Goal: Task Accomplishment & Management: Use online tool/utility

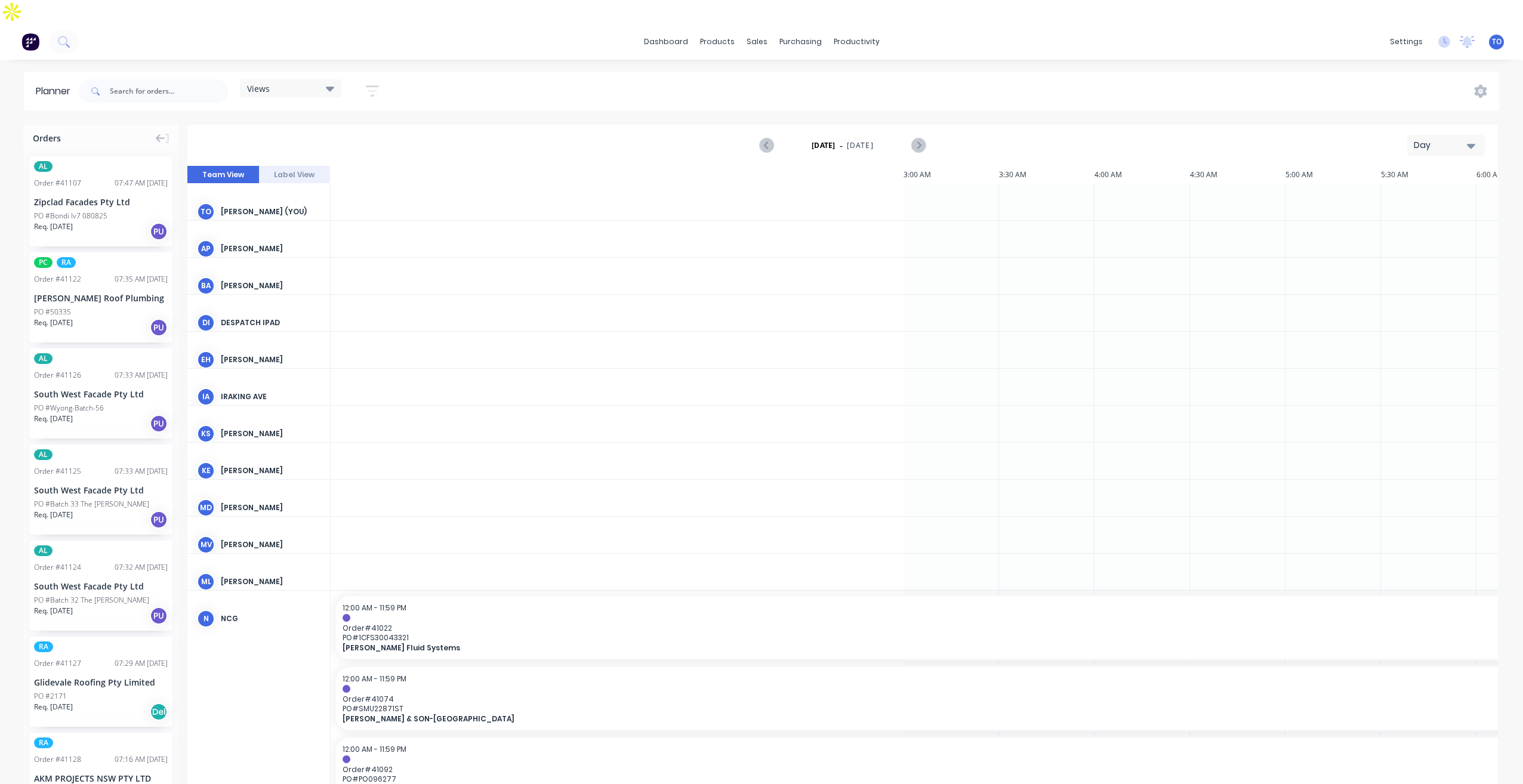
scroll to position [0, 1337]
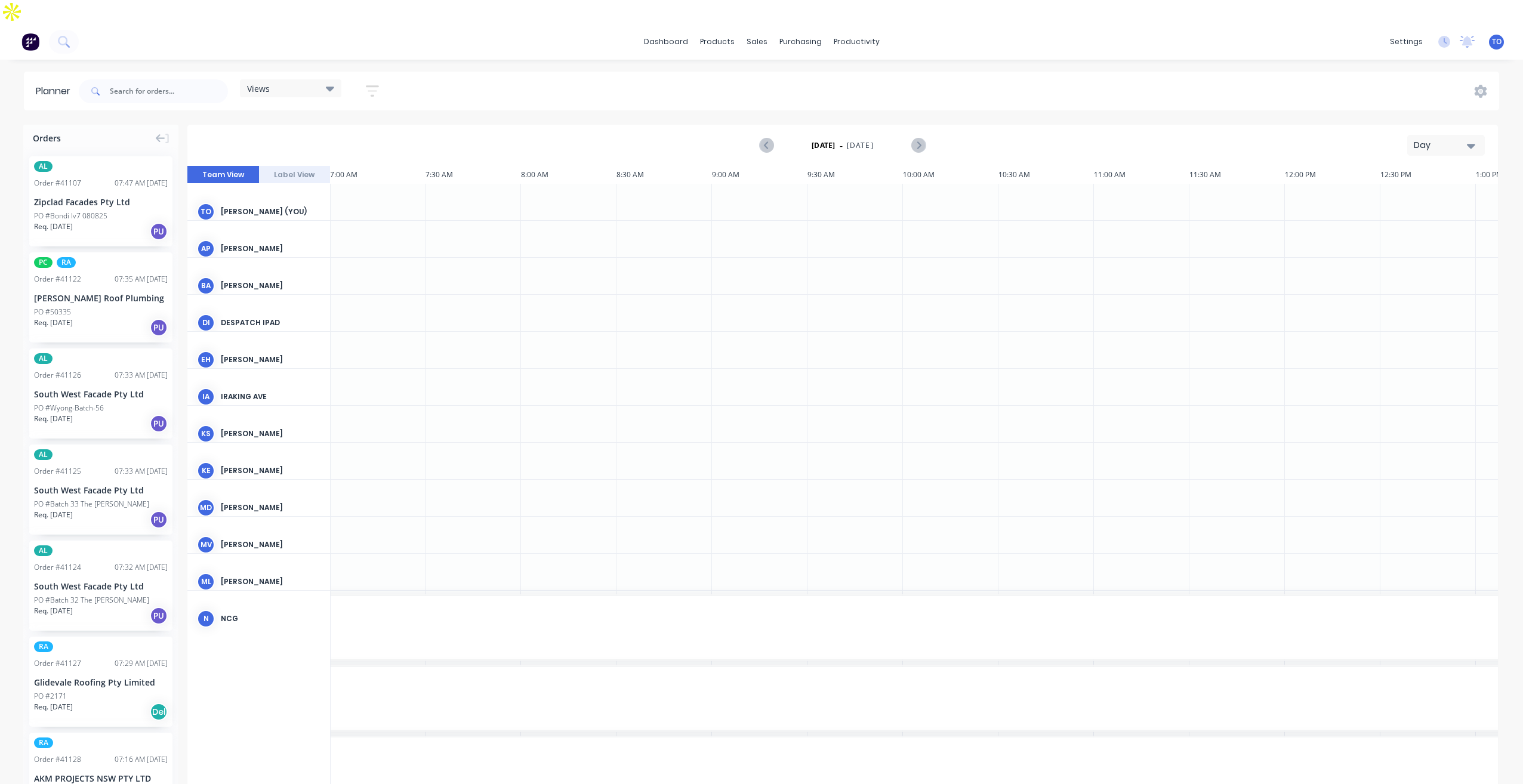
click at [1441, 139] on div "Day" at bounding box center [1441, 145] width 55 height 12
click at [1411, 189] on div "Week" at bounding box center [1424, 201] width 118 height 24
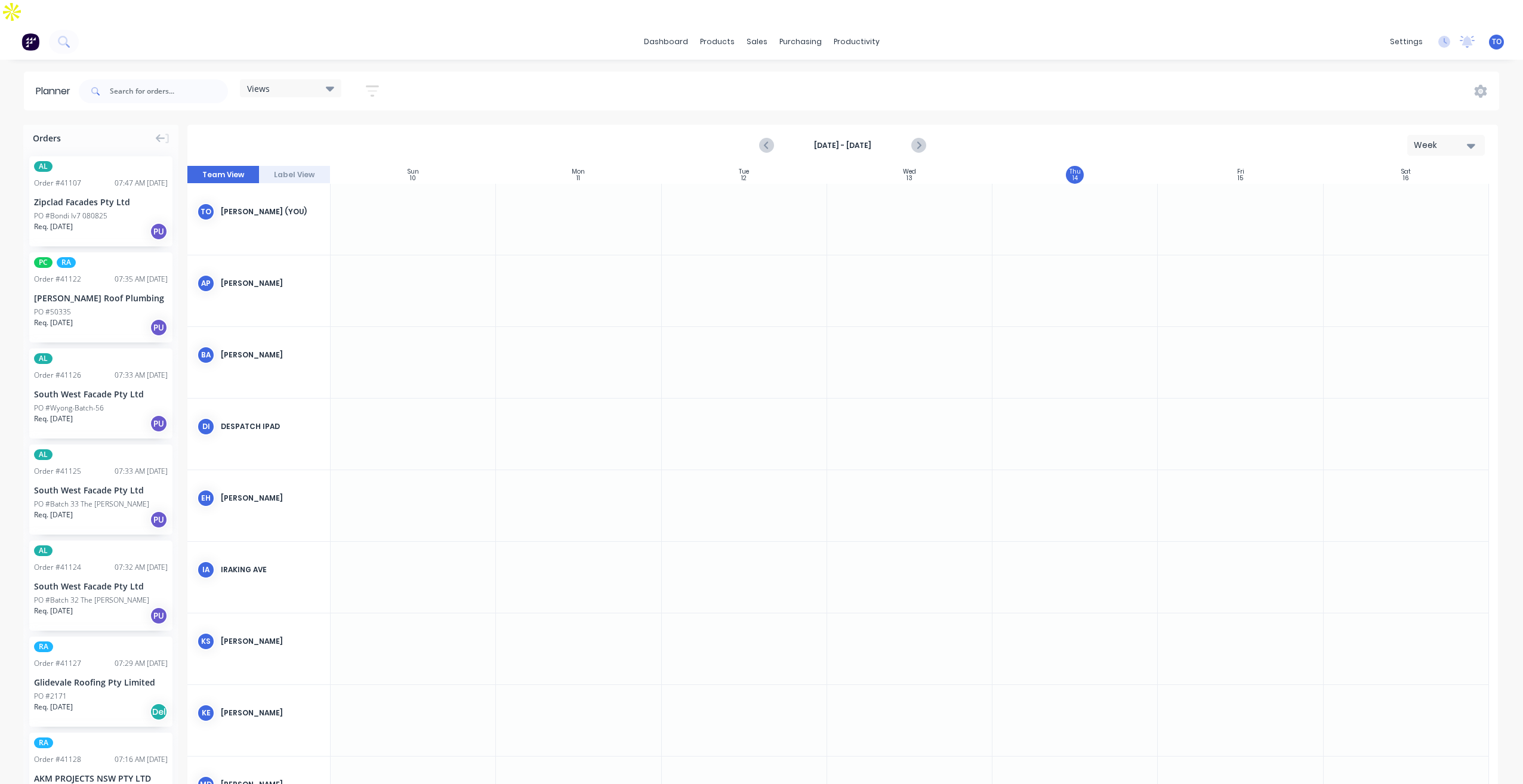
click at [839, 140] on strong "[DATE] - [DATE]" at bounding box center [842, 146] width 119 height 11
click at [858, 140] on strong "[DATE] - [DATE]" at bounding box center [842, 146] width 119 height 11
click at [377, 90] on icon "button" at bounding box center [372, 91] width 10 height 2
click at [361, 134] on icon "button" at bounding box center [359, 136] width 8 height 5
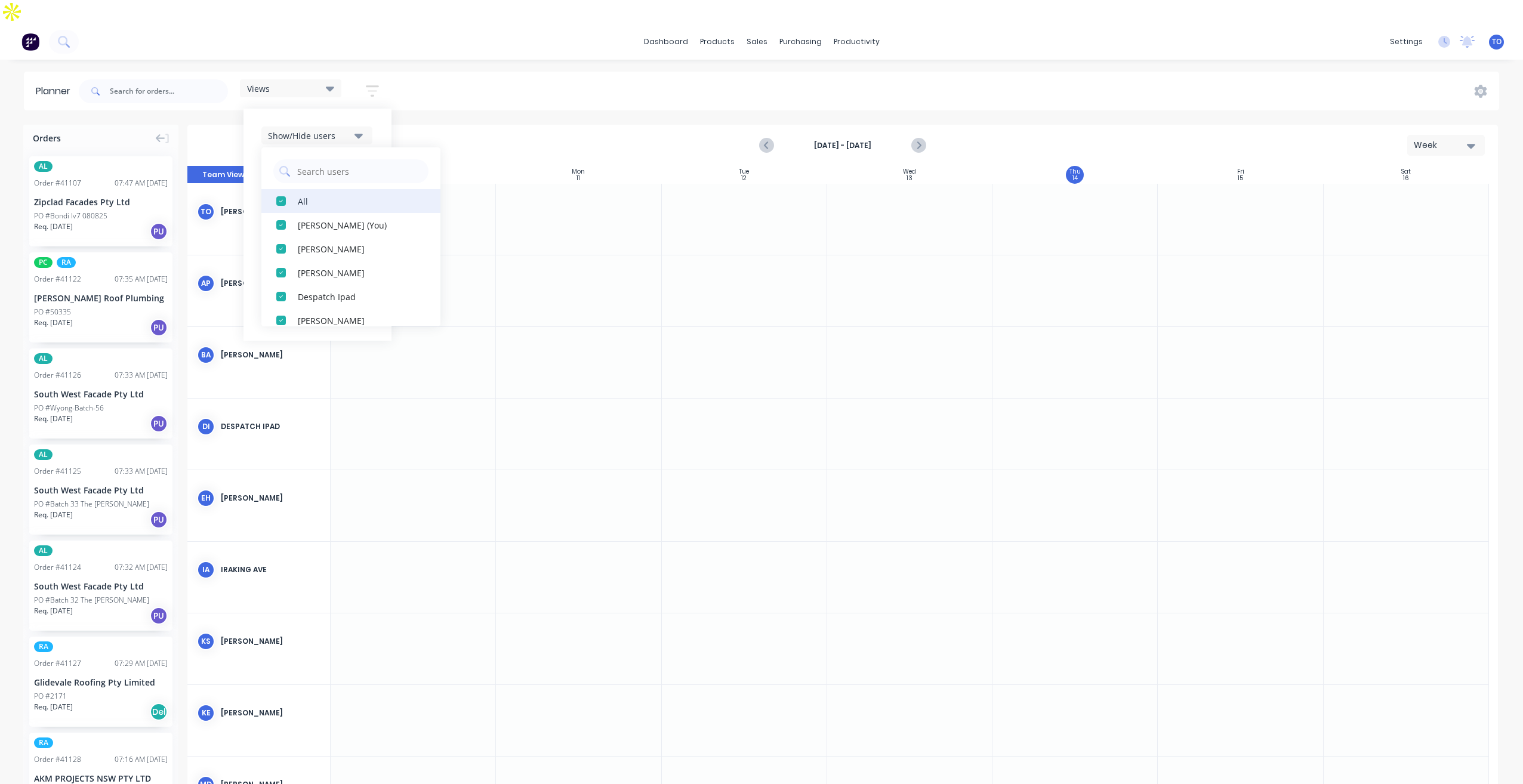
click at [314, 194] on div "All" at bounding box center [357, 201] width 119 height 12
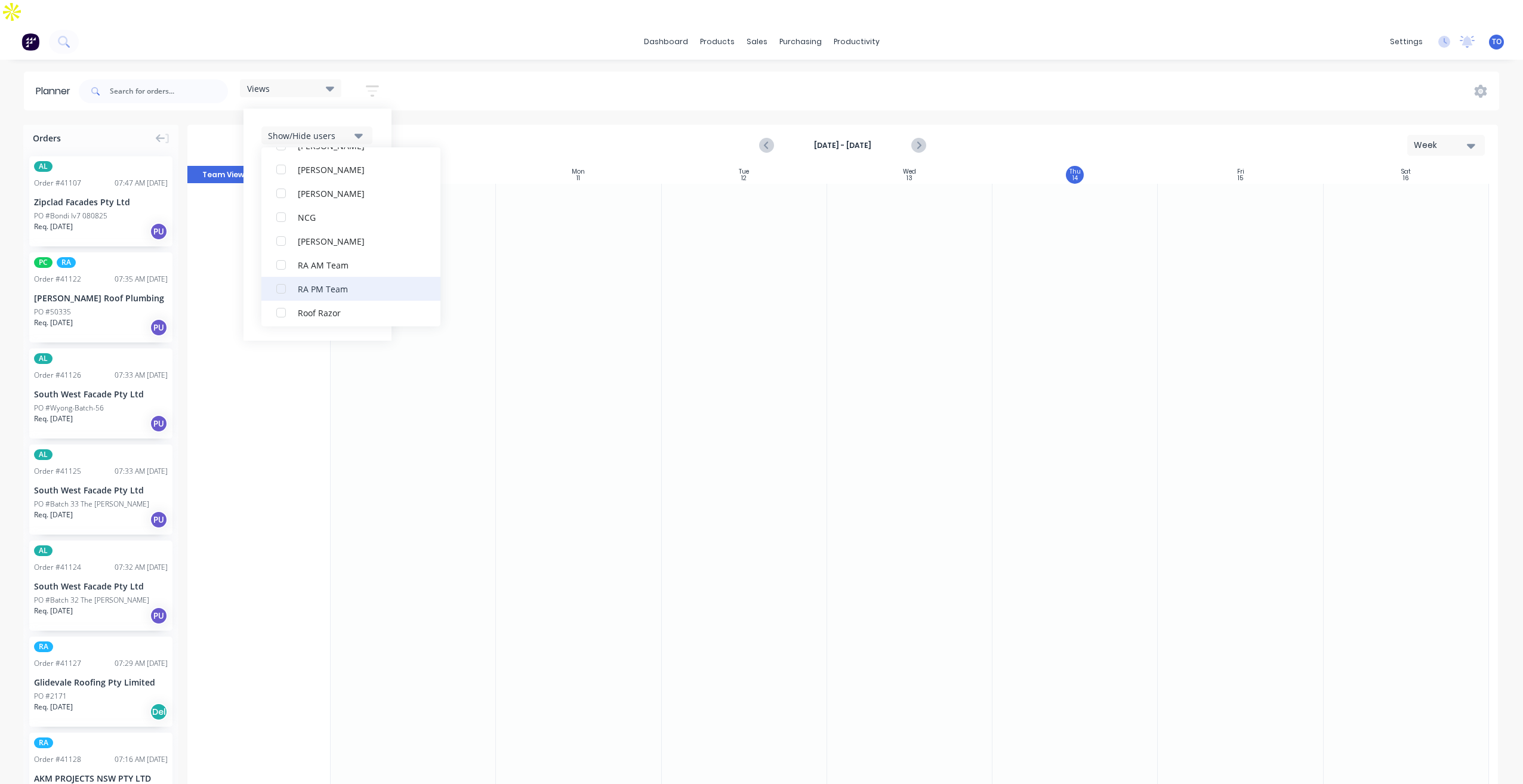
scroll to position [298, 0]
click at [324, 254] on div "RA PM Team" at bounding box center [357, 260] width 119 height 12
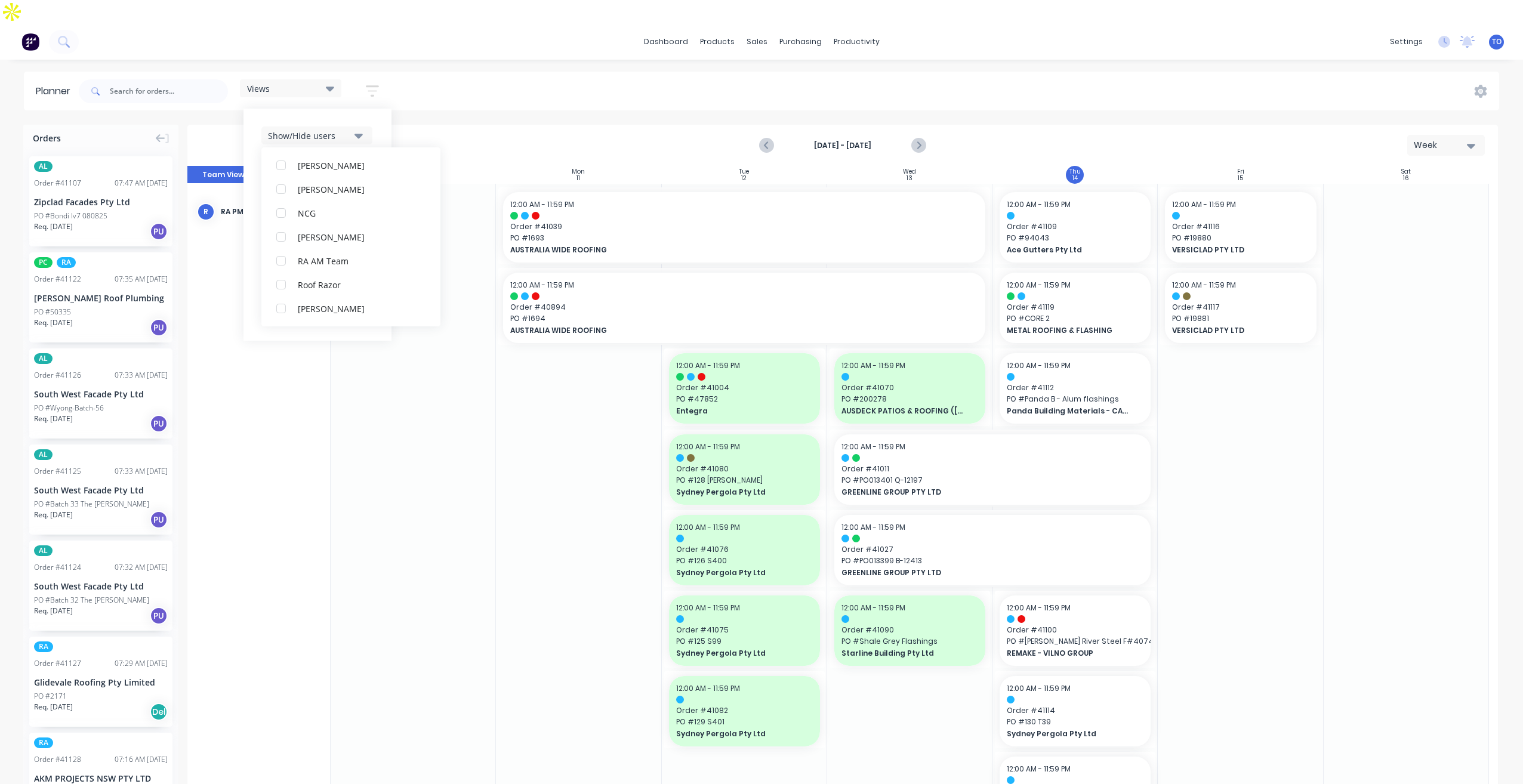
scroll to position [0, 0]
click at [388, 110] on div "Show/Hide users All RA PM Team [PERSON_NAME] (You) [PERSON_NAME] [PERSON_NAME] …" at bounding box center [318, 224] width 148 height 232
click at [366, 162] on button "Show/Hide orders" at bounding box center [317, 171] width 111 height 18
click at [336, 194] on div "All" at bounding box center [357, 201] width 119 height 12
drag, startPoint x: 336, startPoint y: 222, endPoint x: 357, endPoint y: 168, distance: 57.9
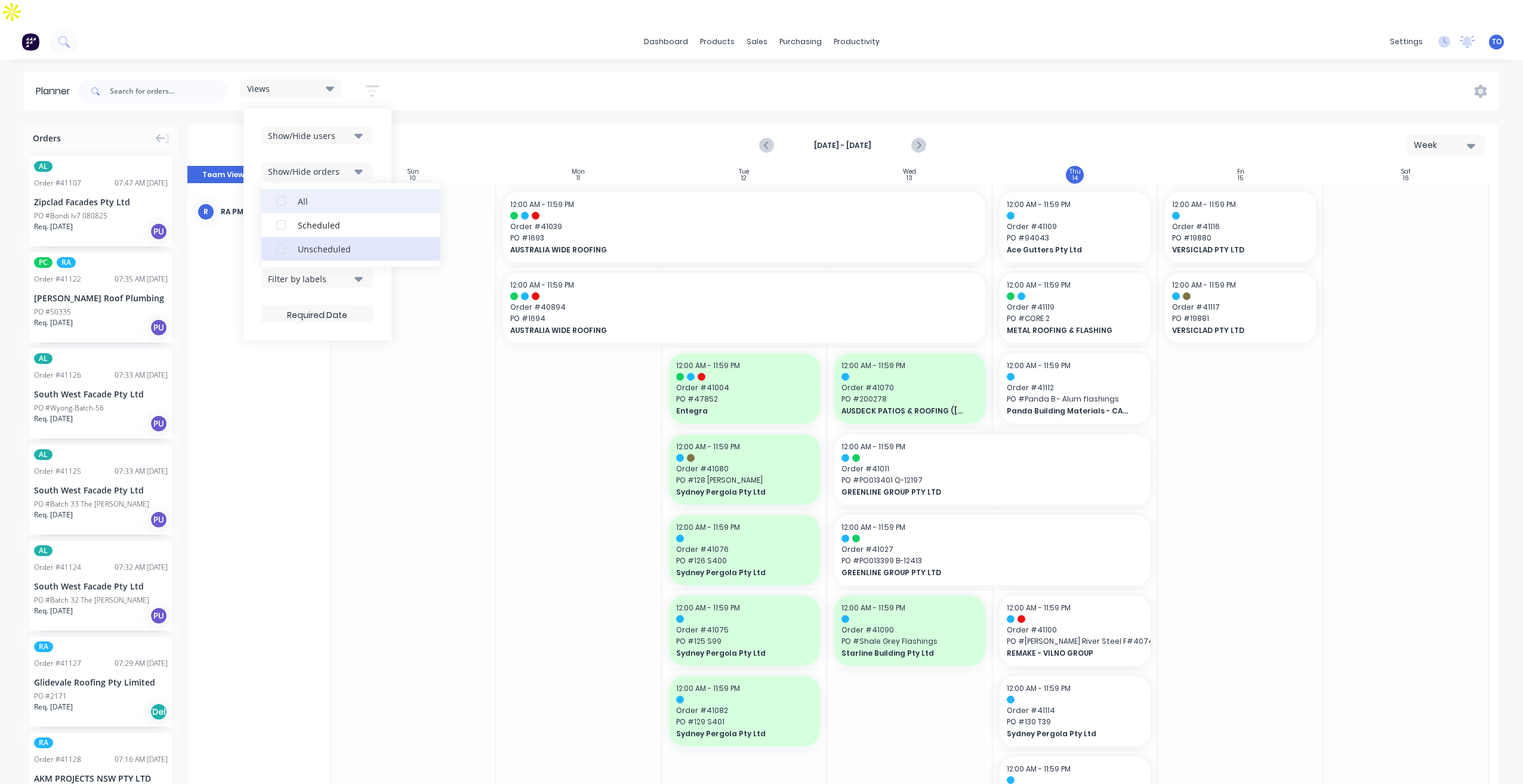
click at [335, 242] on div "Unscheduled" at bounding box center [357, 248] width 119 height 12
click at [377, 132] on div "Show/Hide users Show/Hide orders All Scheduled Unscheduled Filter by status Fil…" at bounding box center [318, 224] width 148 height 232
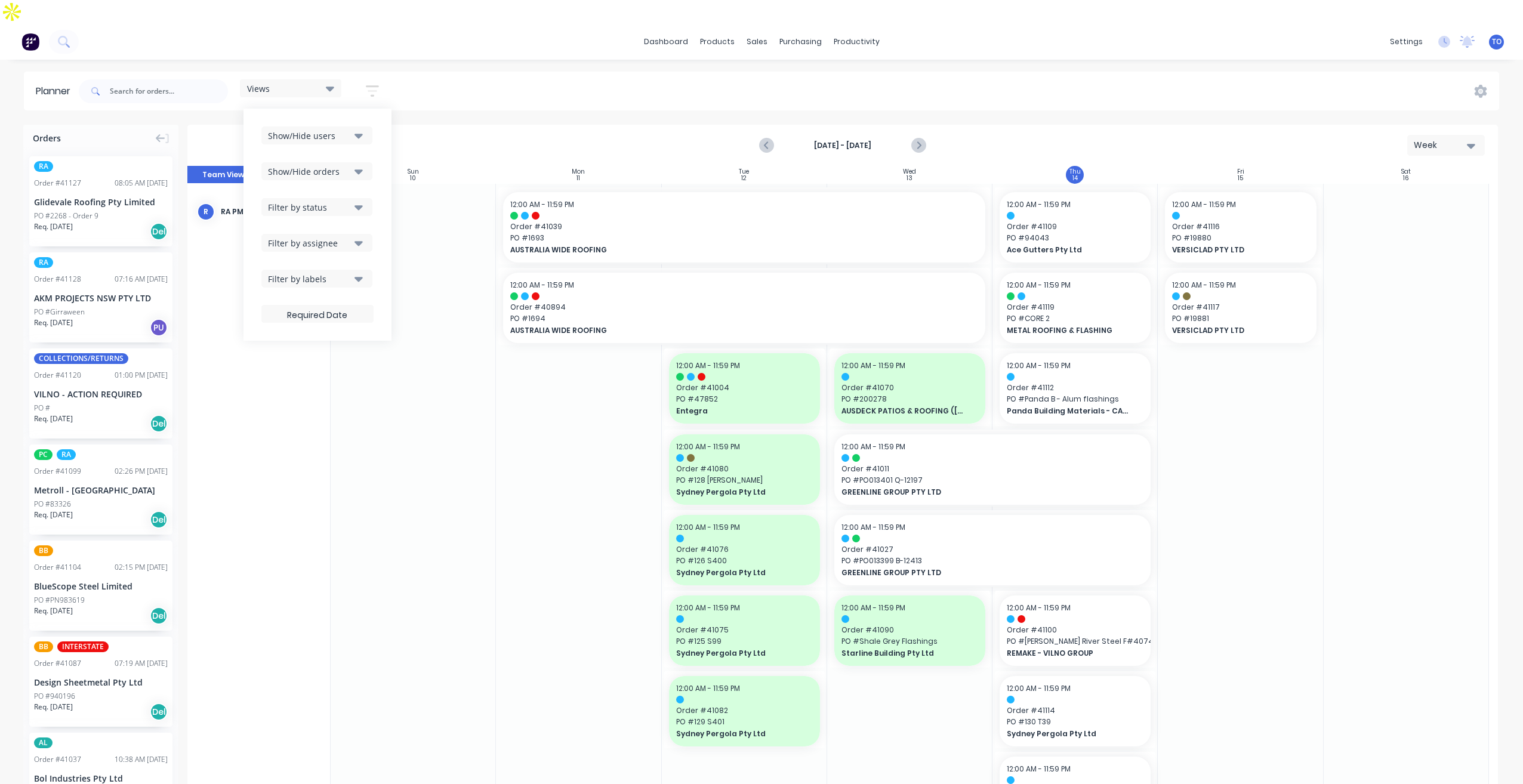
click at [357, 198] on button "Filter by status" at bounding box center [317, 207] width 111 height 18
drag, startPoint x: 309, startPoint y: 253, endPoint x: 320, endPoint y: 239, distance: 17.8
click at [310, 266] on div "All" at bounding box center [357, 272] width 119 height 12
click at [372, 157] on div "Show/Hide users Show/Hide orders Filter by status All Draft Quote Archived Deli…" at bounding box center [318, 225] width 112 height 197
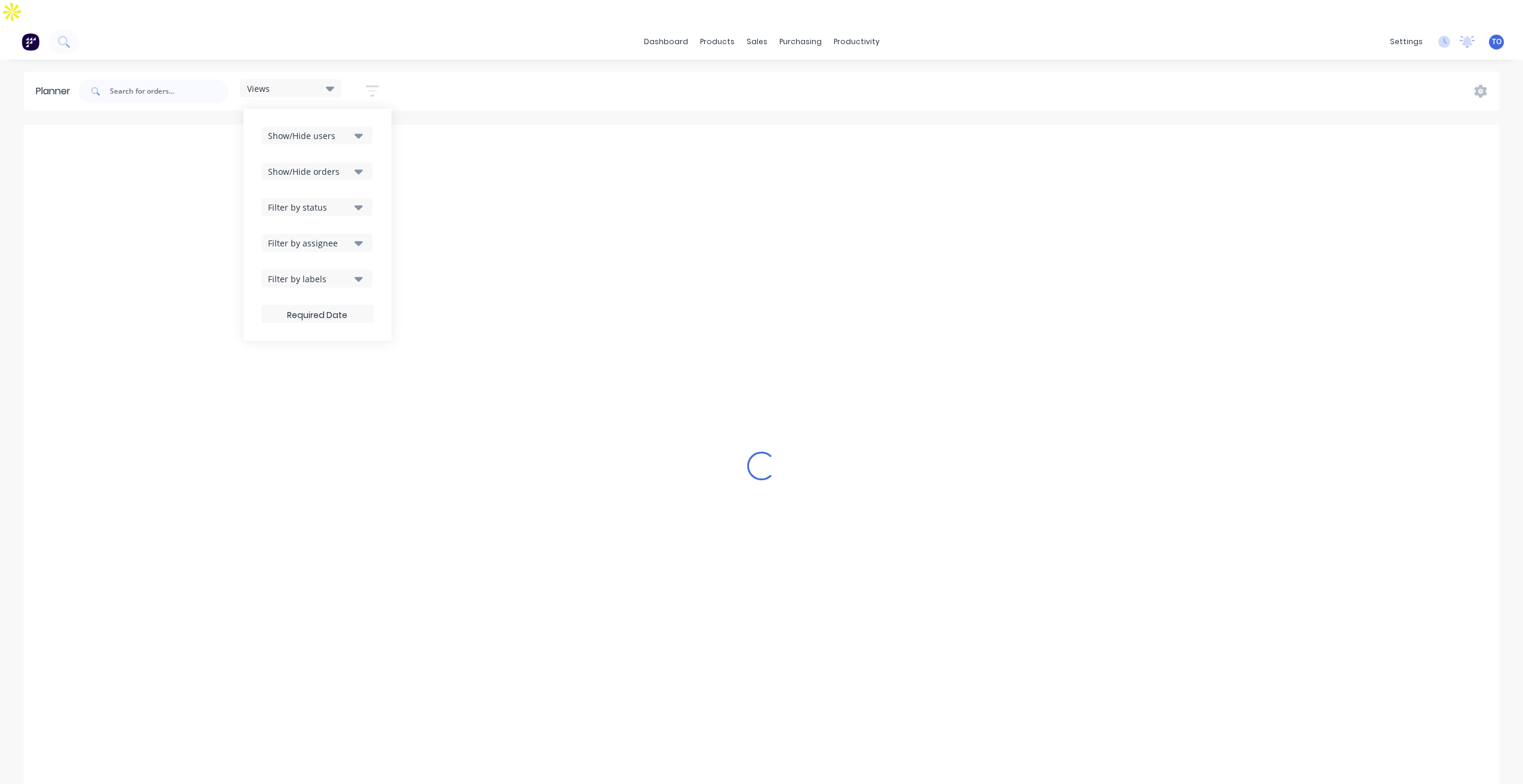
click at [358, 241] on icon "button" at bounding box center [359, 243] width 8 height 5
drag, startPoint x: 382, startPoint y: 201, endPoint x: 365, endPoint y: 250, distance: 51.9
click at [382, 205] on div "Show/Hide users Show/Hide orders Filter by status Filter by assignee All Unassi…" at bounding box center [318, 224] width 148 height 232
click at [361, 272] on icon "button" at bounding box center [359, 278] width 8 height 13
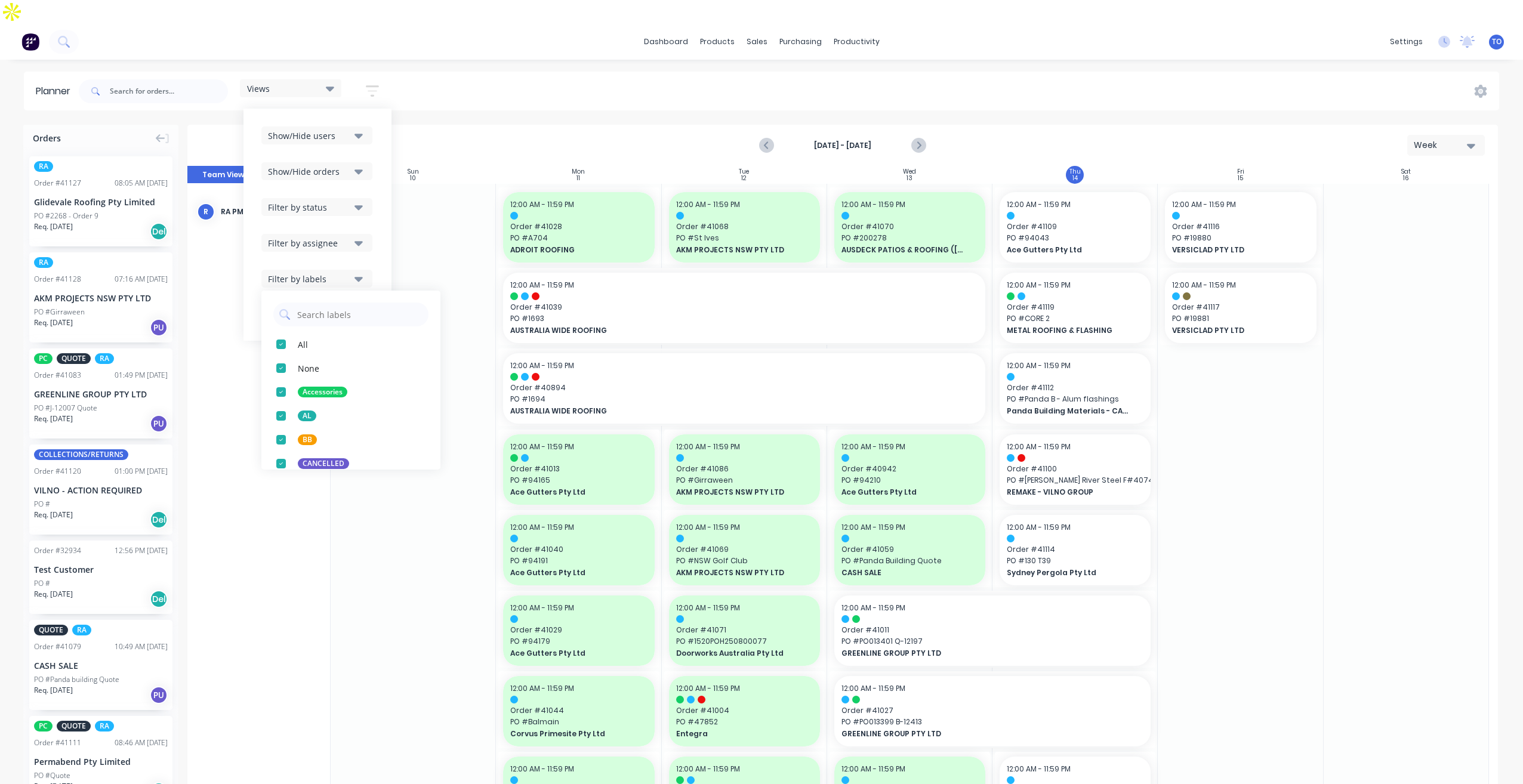
click at [355, 234] on button "Filter by assignee" at bounding box center [317, 243] width 111 height 18
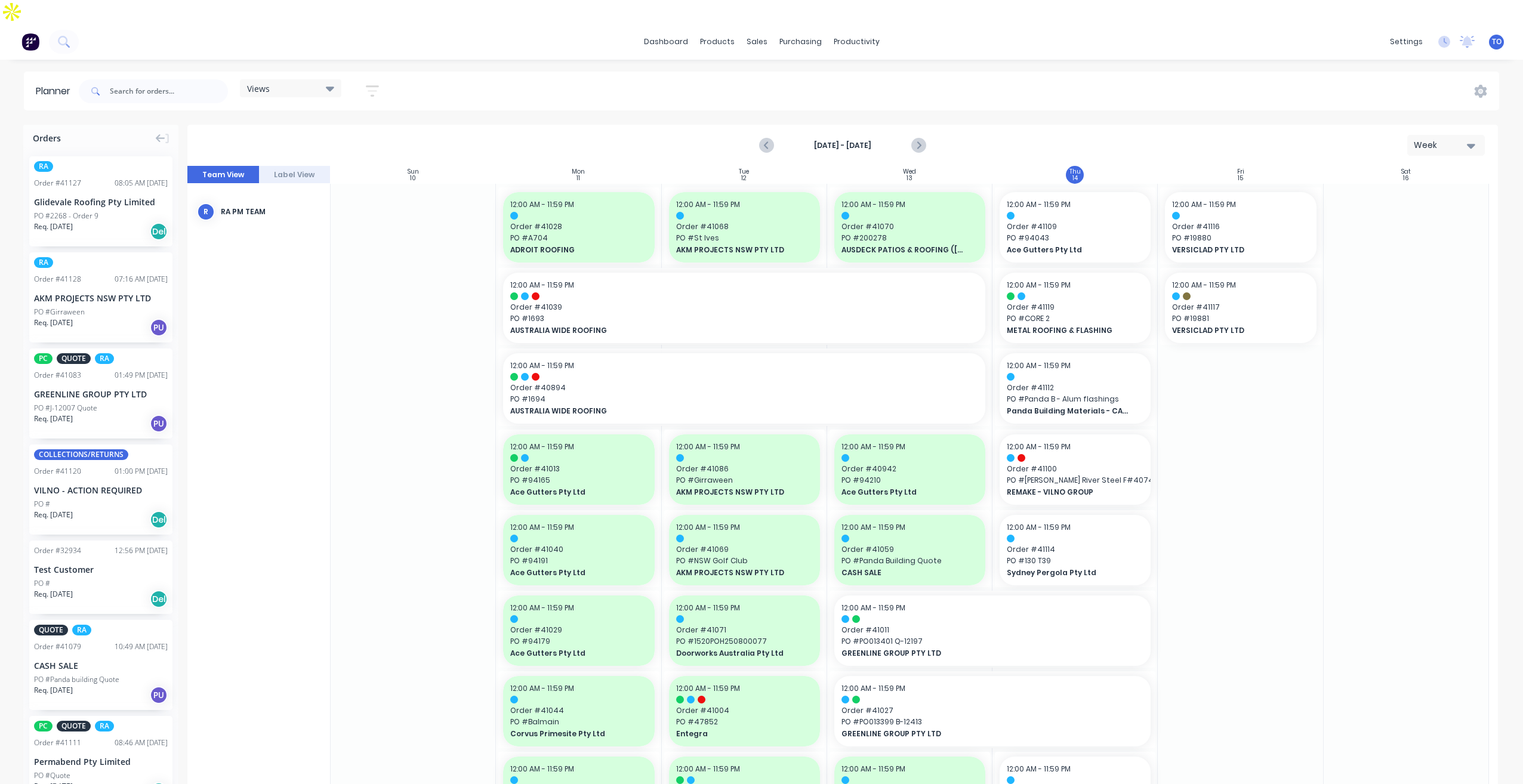
click at [510, 126] on div "[DATE] - [DATE] Week" at bounding box center [842, 145] width 1308 height 39
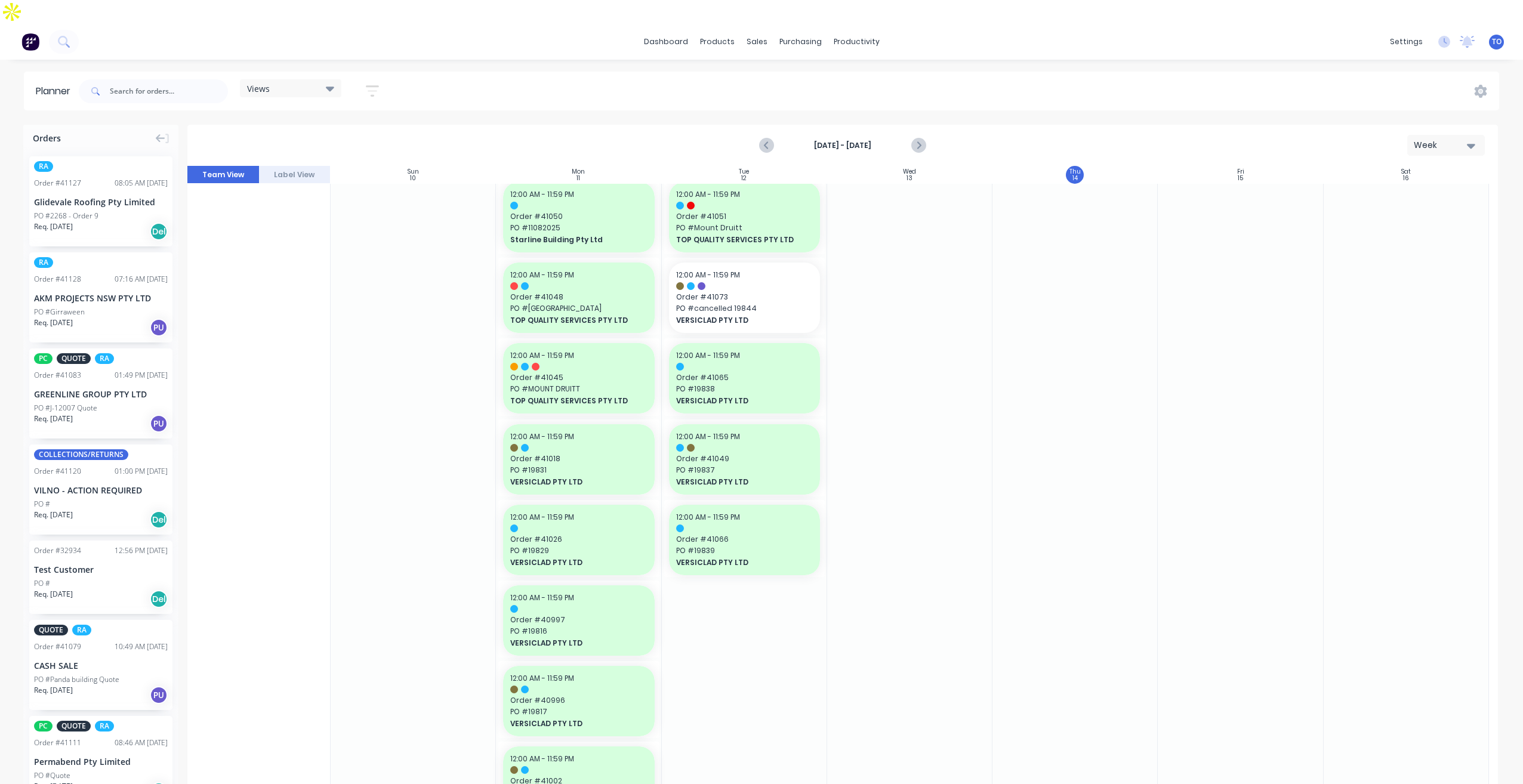
scroll to position [1312, 0]
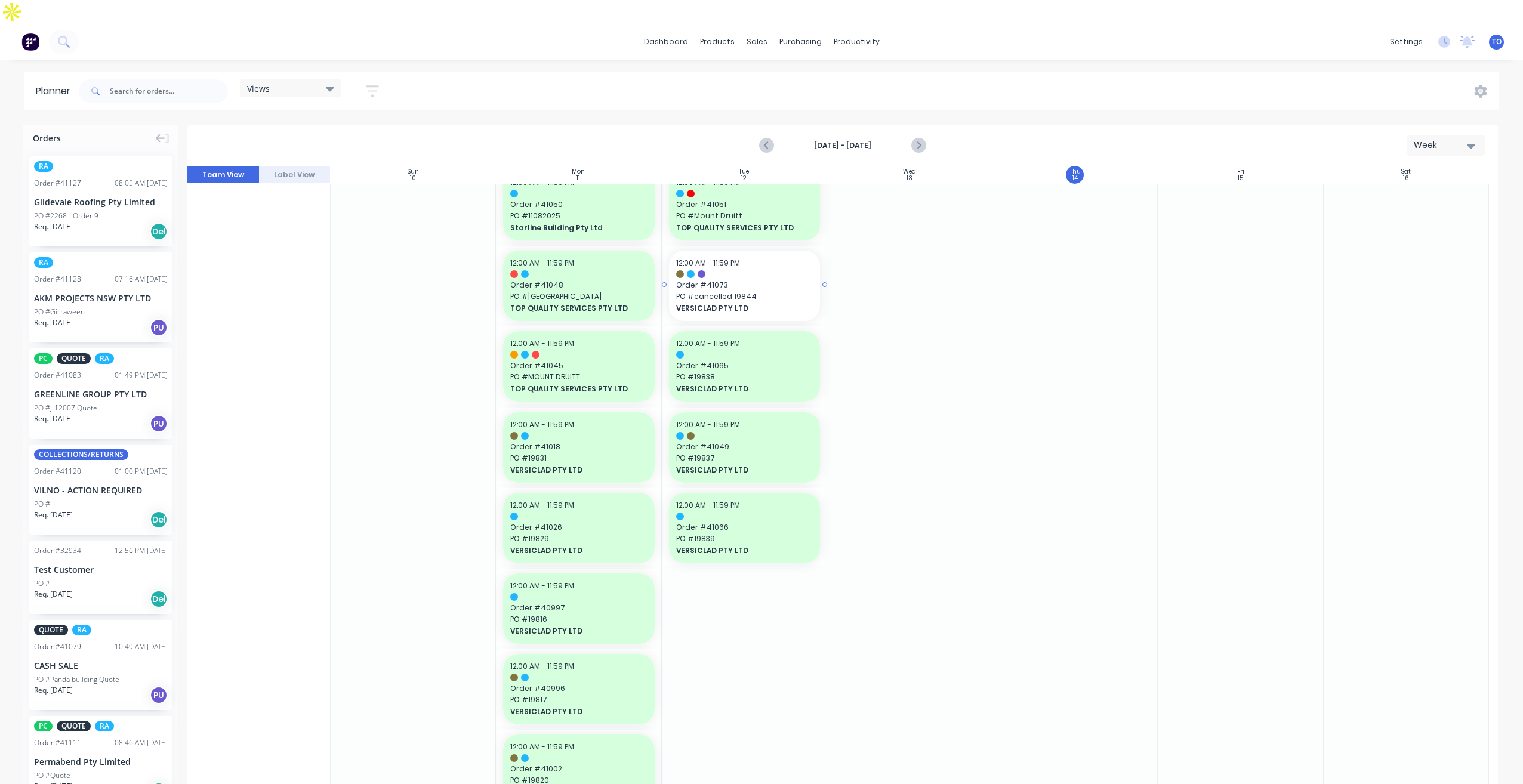
click at [758, 291] on span "PO # cancelled 19844" at bounding box center [744, 297] width 136 height 11
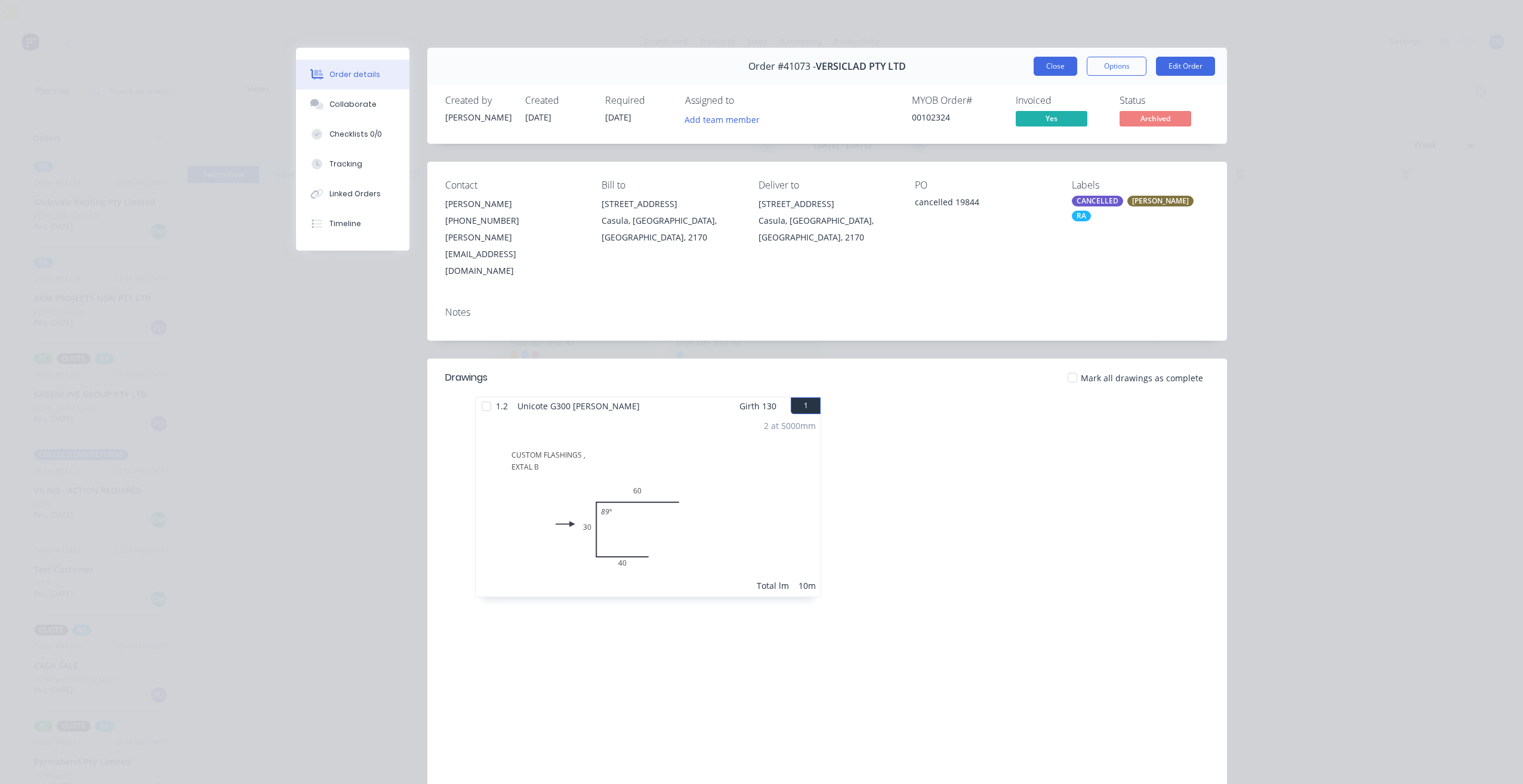
click at [1052, 71] on button "Close" at bounding box center [1055, 66] width 44 height 19
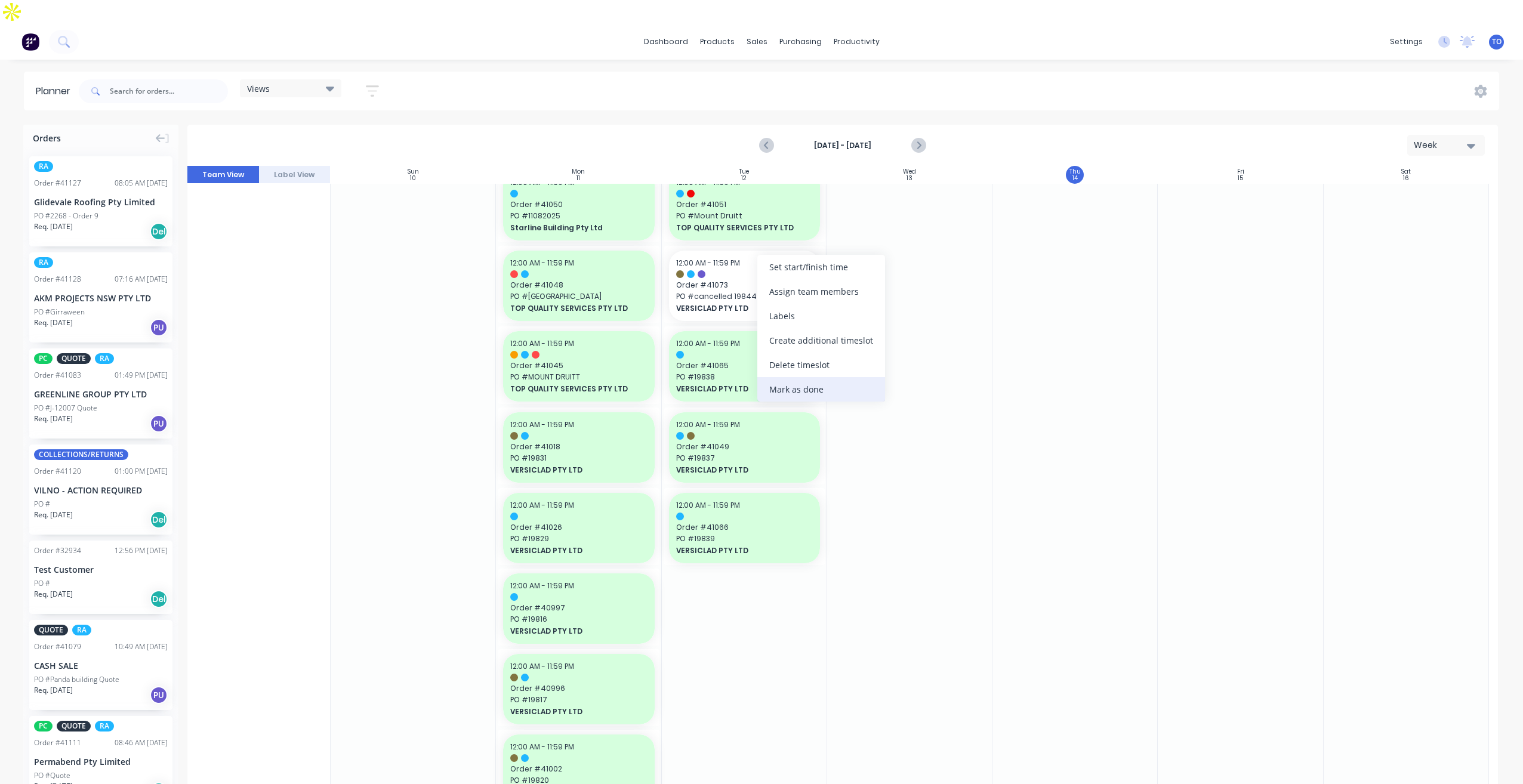
click at [782, 390] on div "Mark as done" at bounding box center [821, 389] width 127 height 24
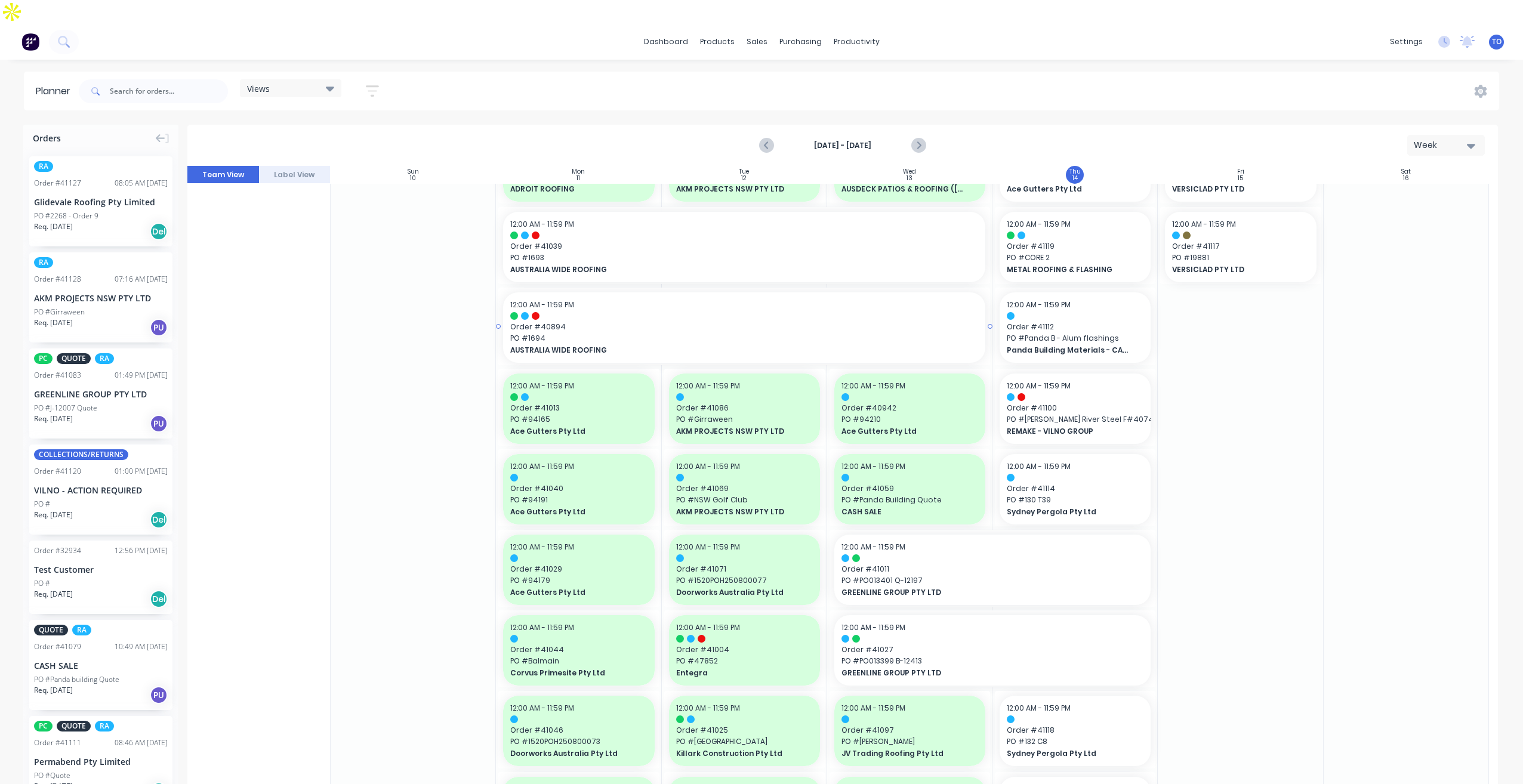
scroll to position [0, 0]
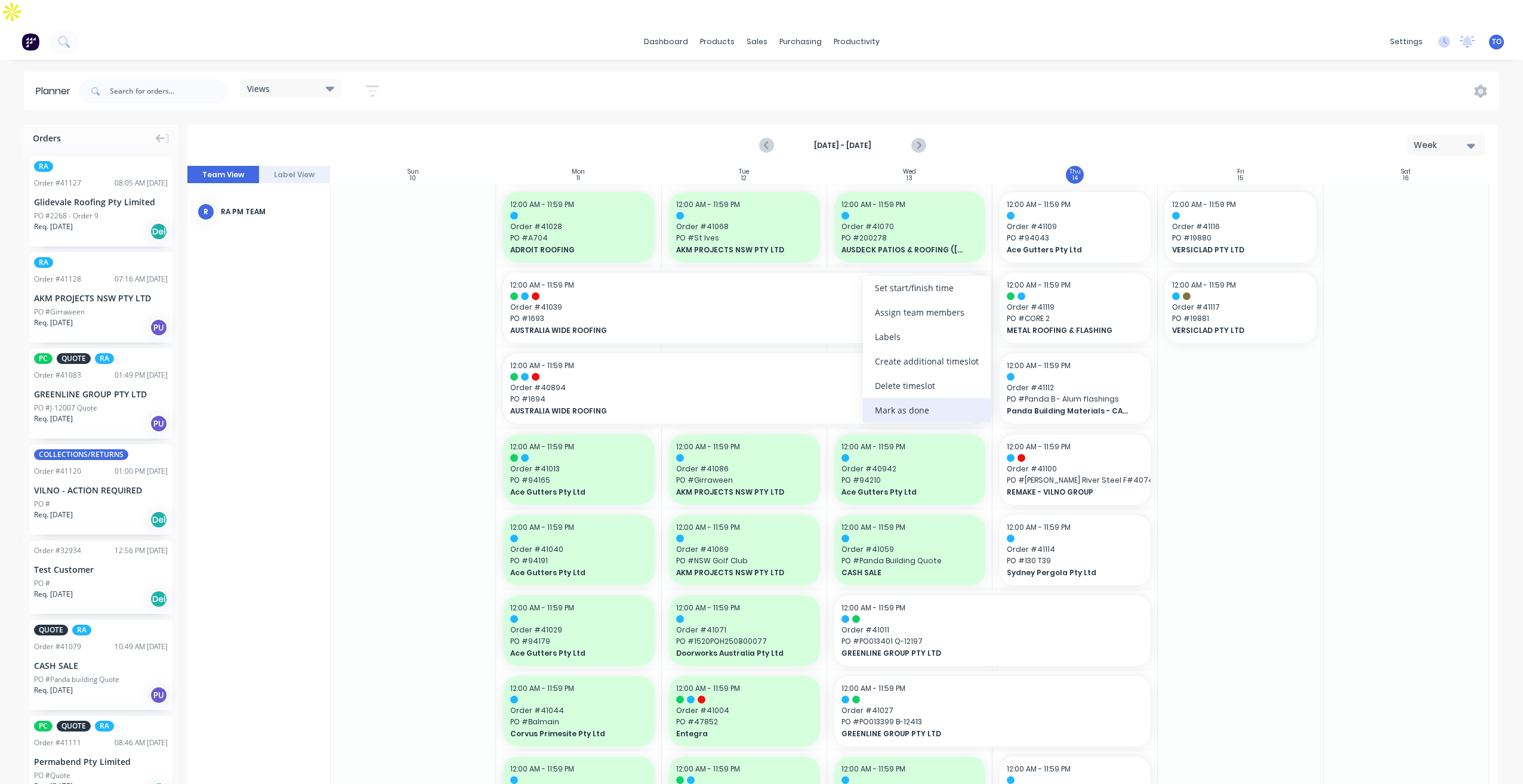
click at [892, 414] on div "Mark as done" at bounding box center [926, 410] width 127 height 24
click at [899, 462] on div "Mark as done" at bounding box center [918, 468] width 127 height 24
click at [881, 398] on div "Mark as done" at bounding box center [890, 397] width 127 height 24
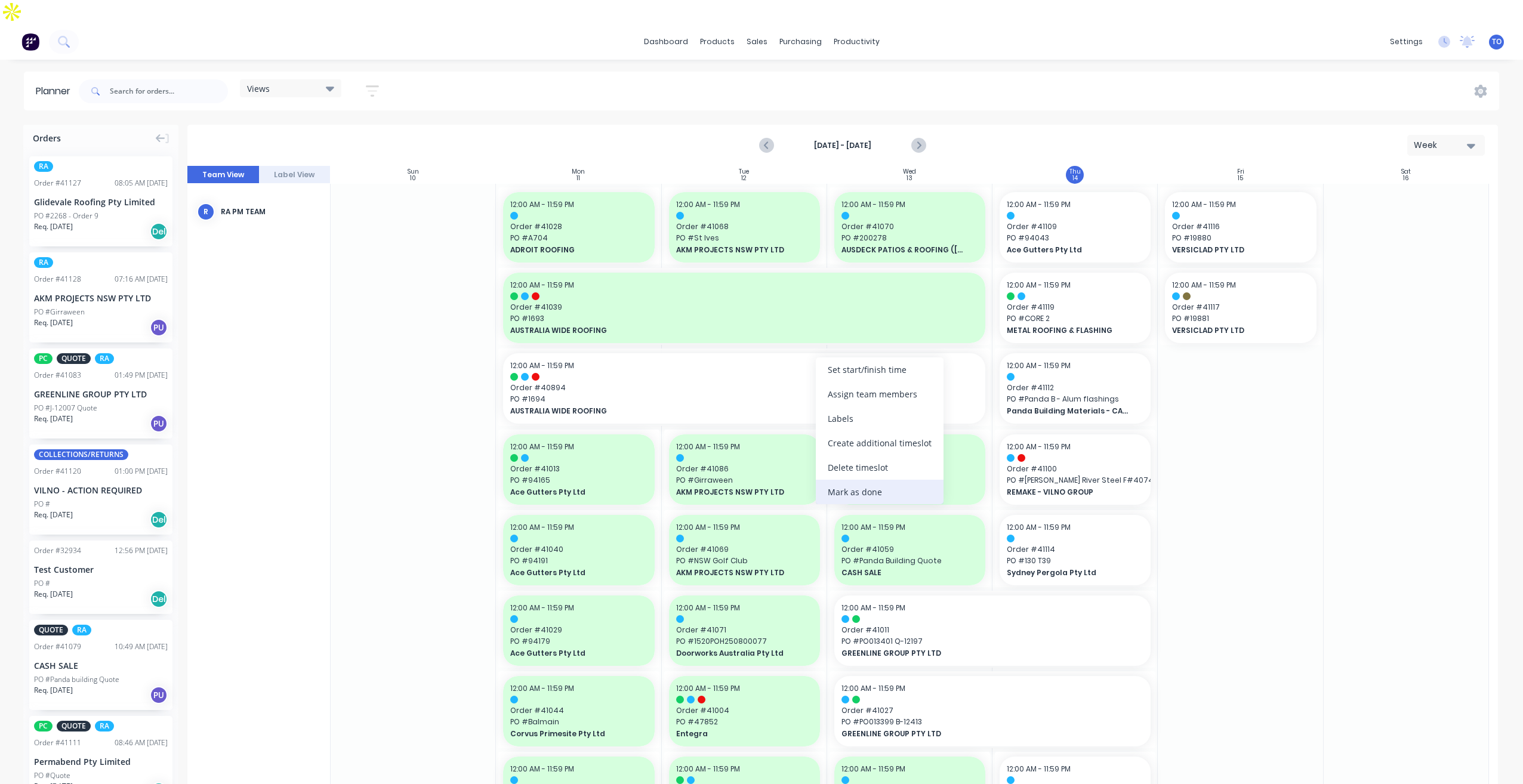
click at [845, 494] on div "Mark as done" at bounding box center [879, 491] width 127 height 24
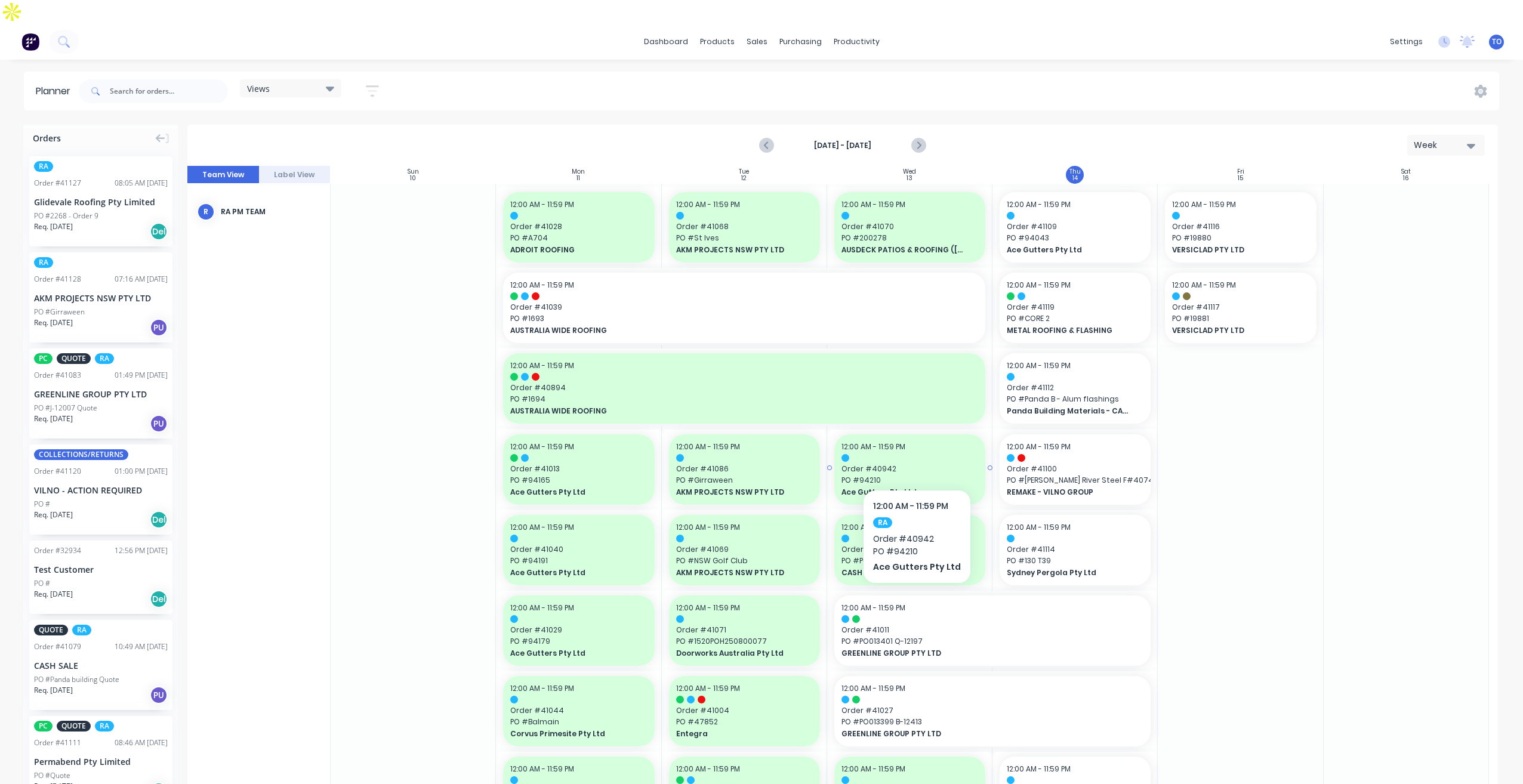
scroll to position [60, 0]
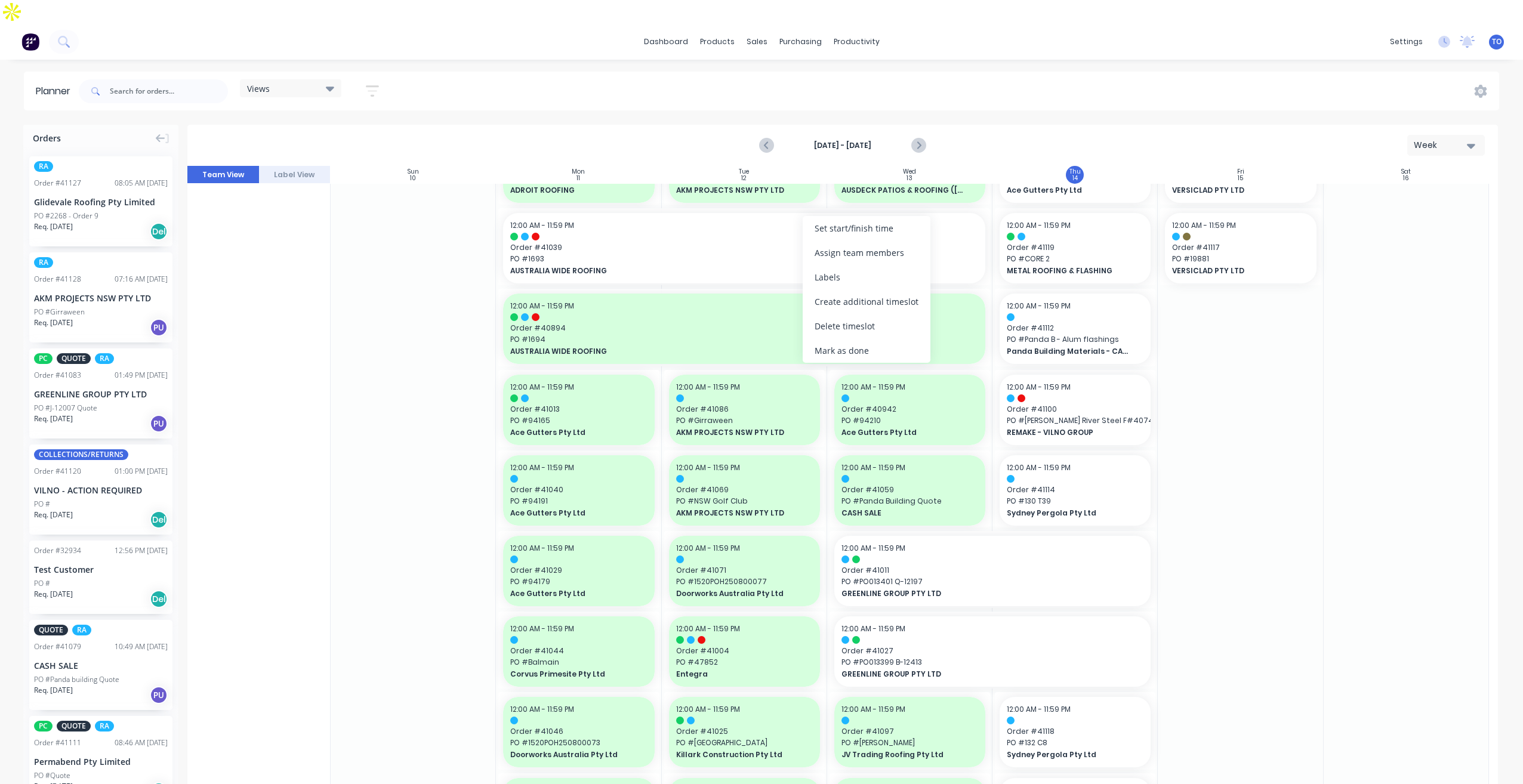
click at [851, 352] on div "Mark as done" at bounding box center [866, 350] width 127 height 24
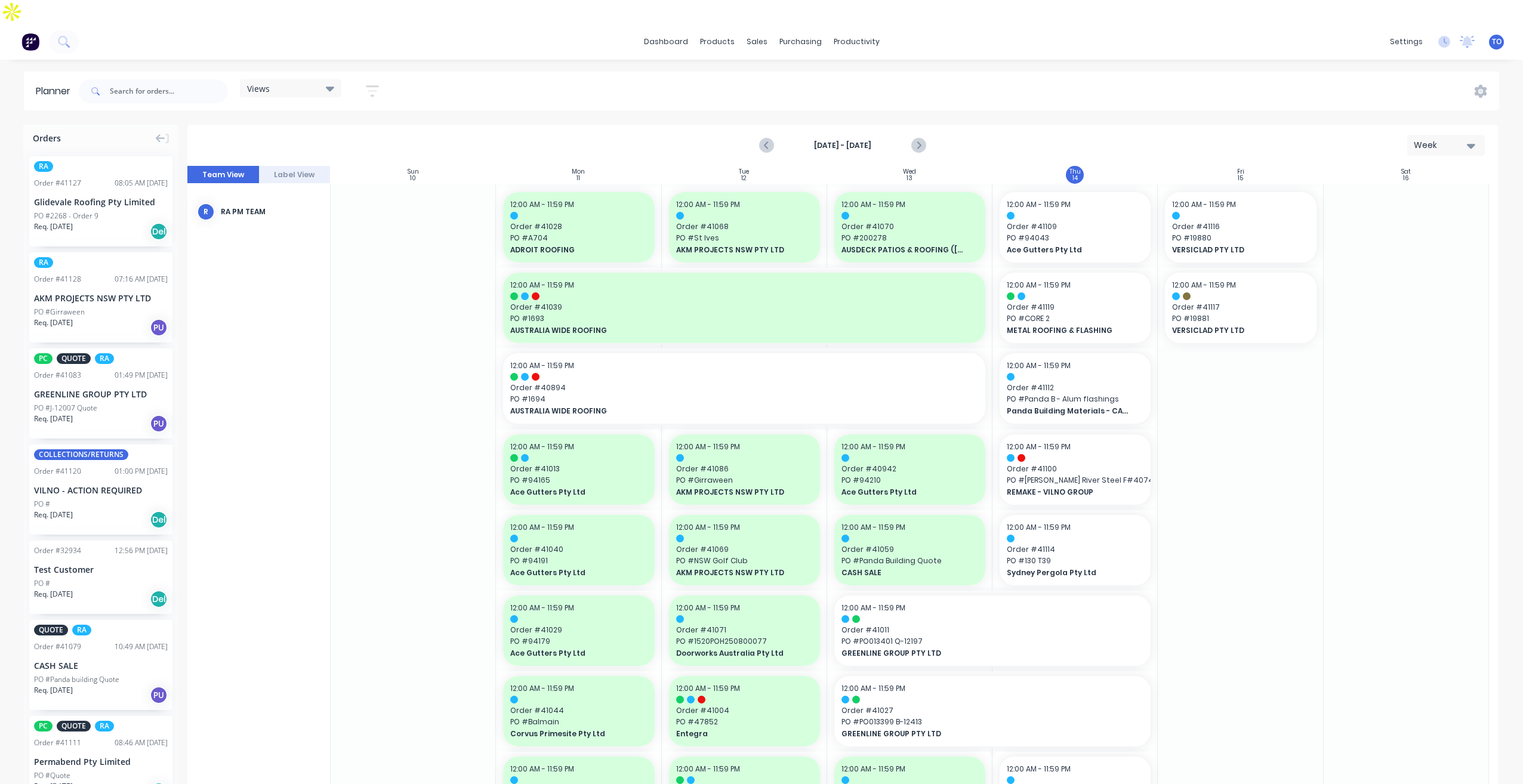
scroll to position [358, 0]
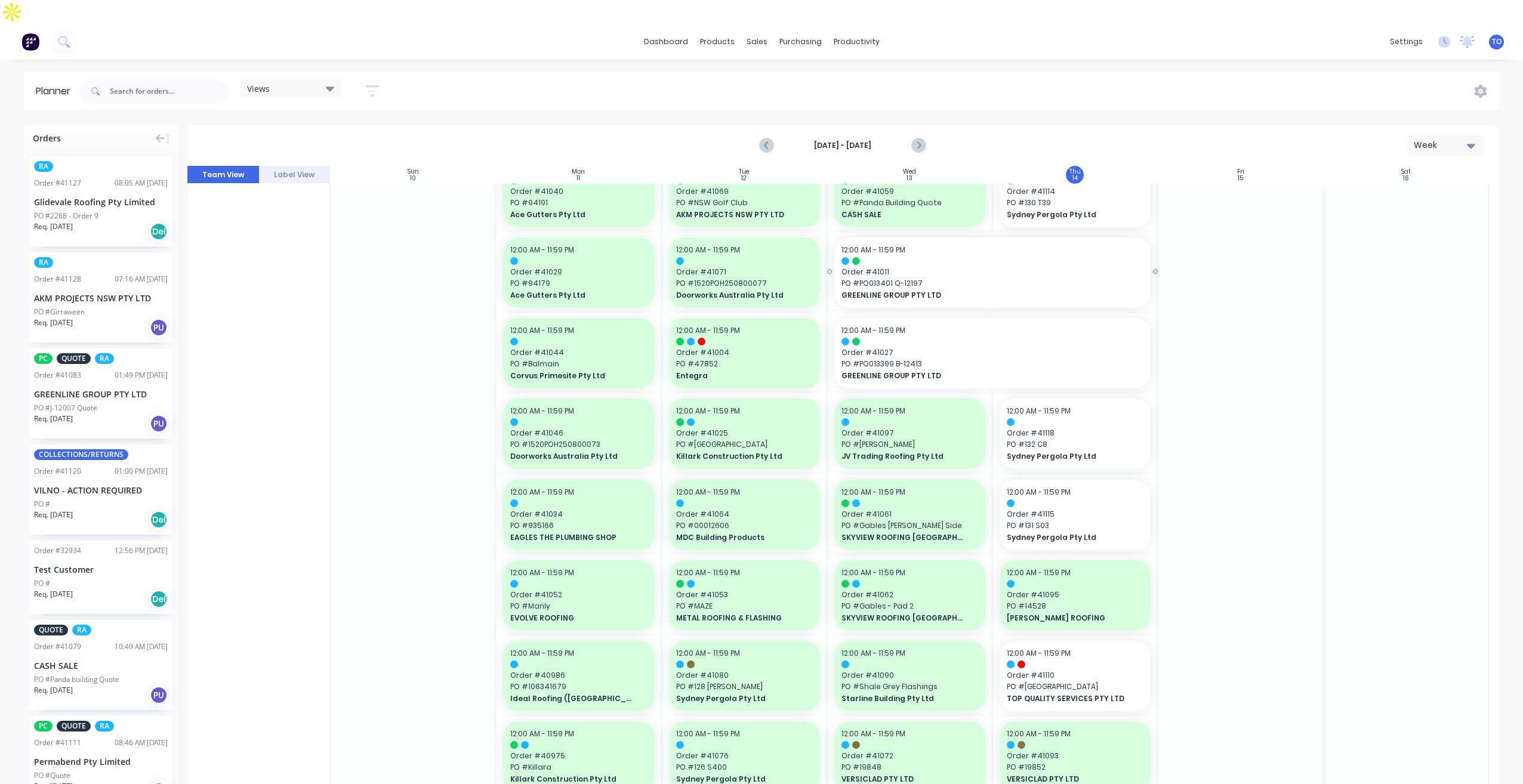
click at [988, 278] on span "PO # PO013401 Q-12197" at bounding box center [992, 284] width 303 height 11
